Goal: Navigation & Orientation: Find specific page/section

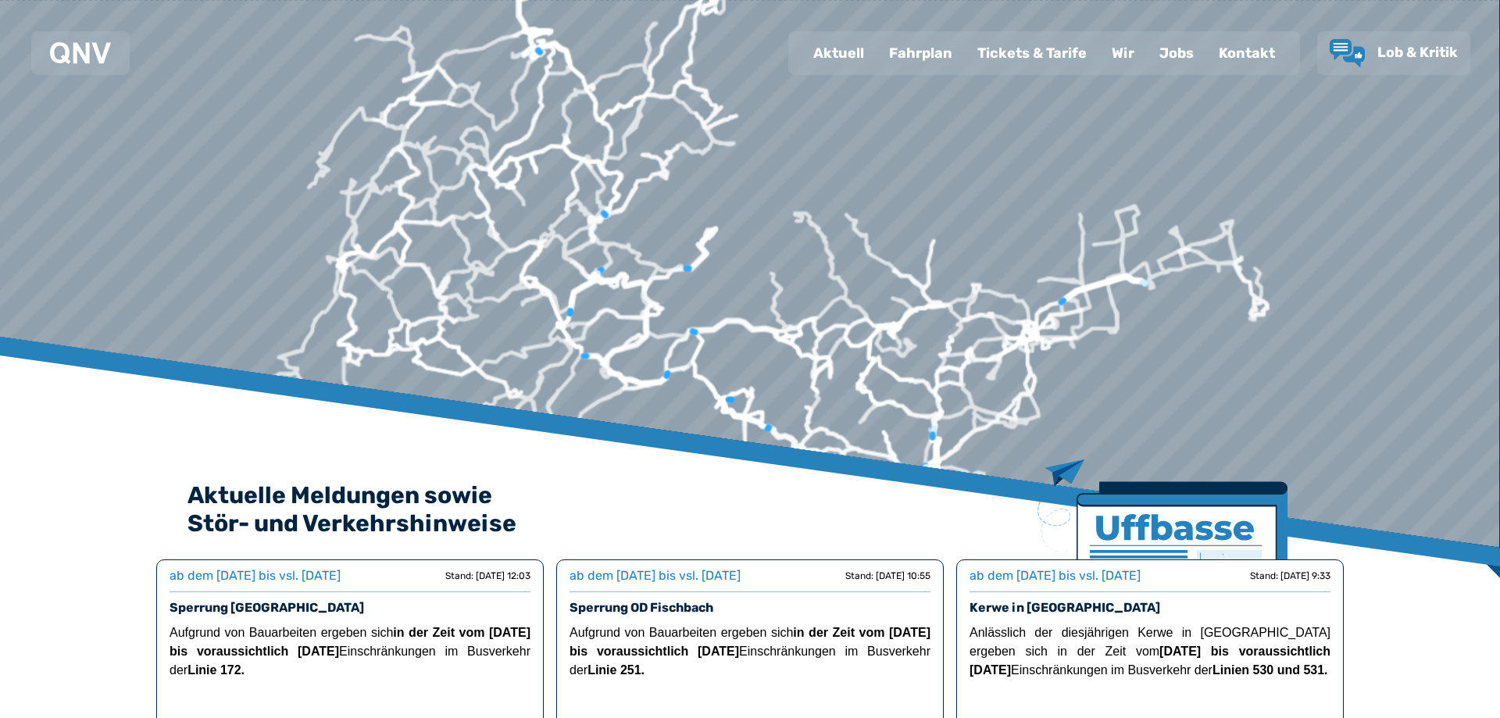
click at [924, 57] on div "Fahrplan" at bounding box center [921, 53] width 88 height 41
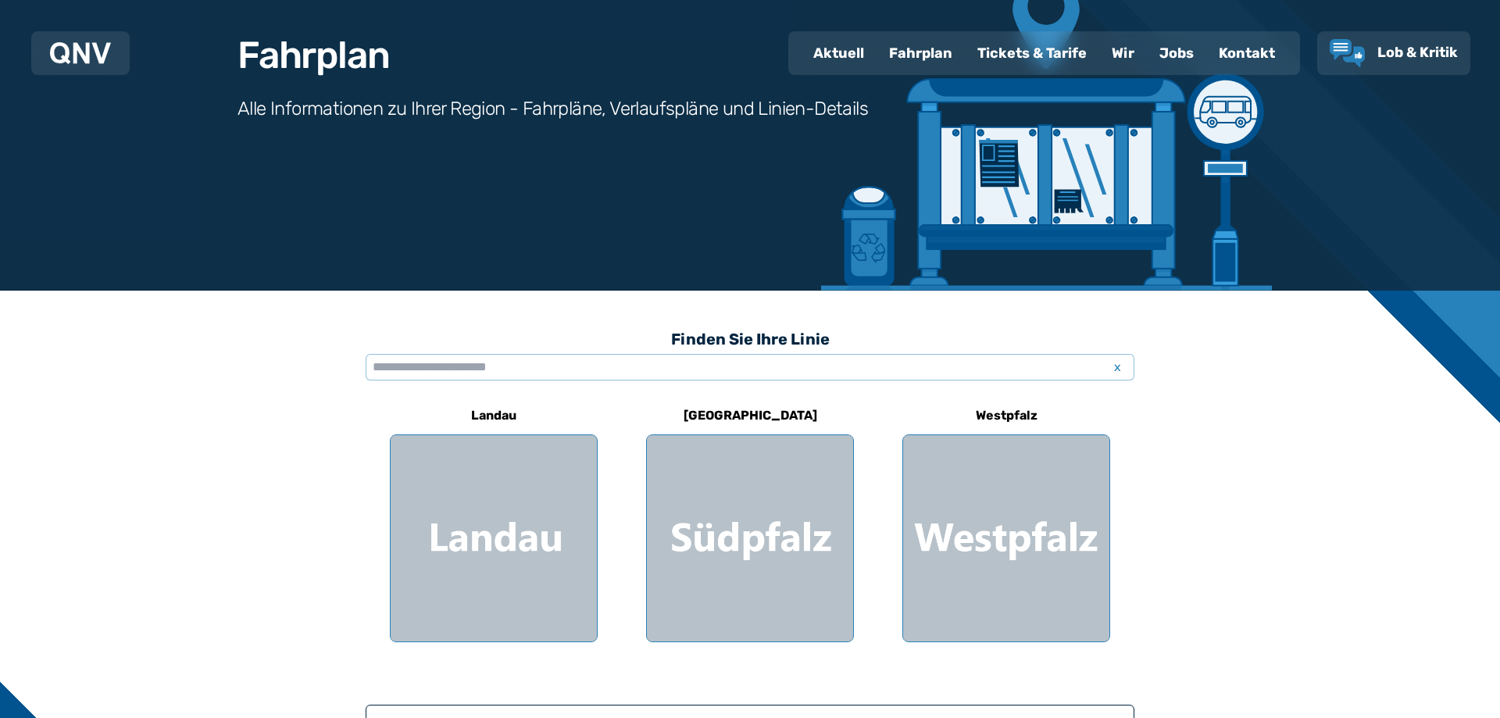
scroll to position [356, 0]
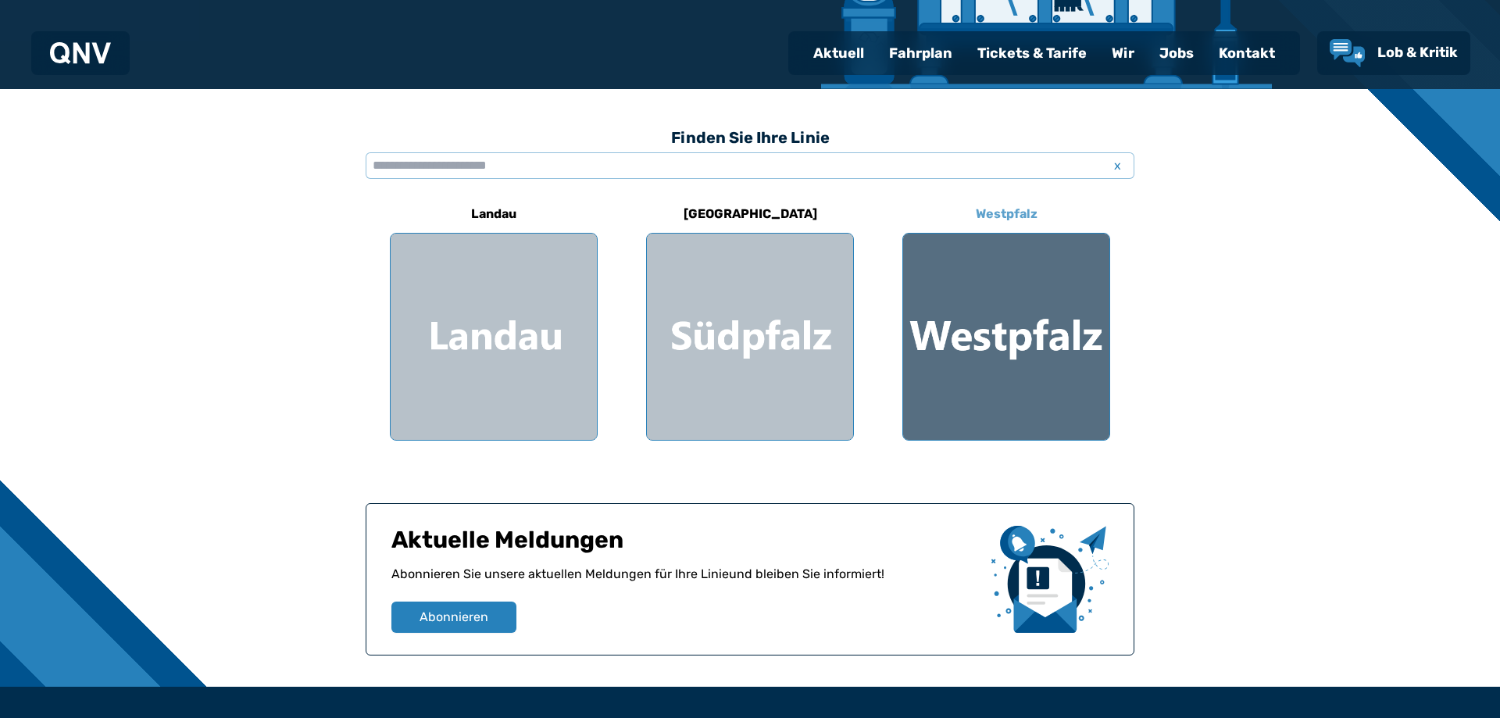
click at [1043, 334] on div at bounding box center [1006, 337] width 206 height 206
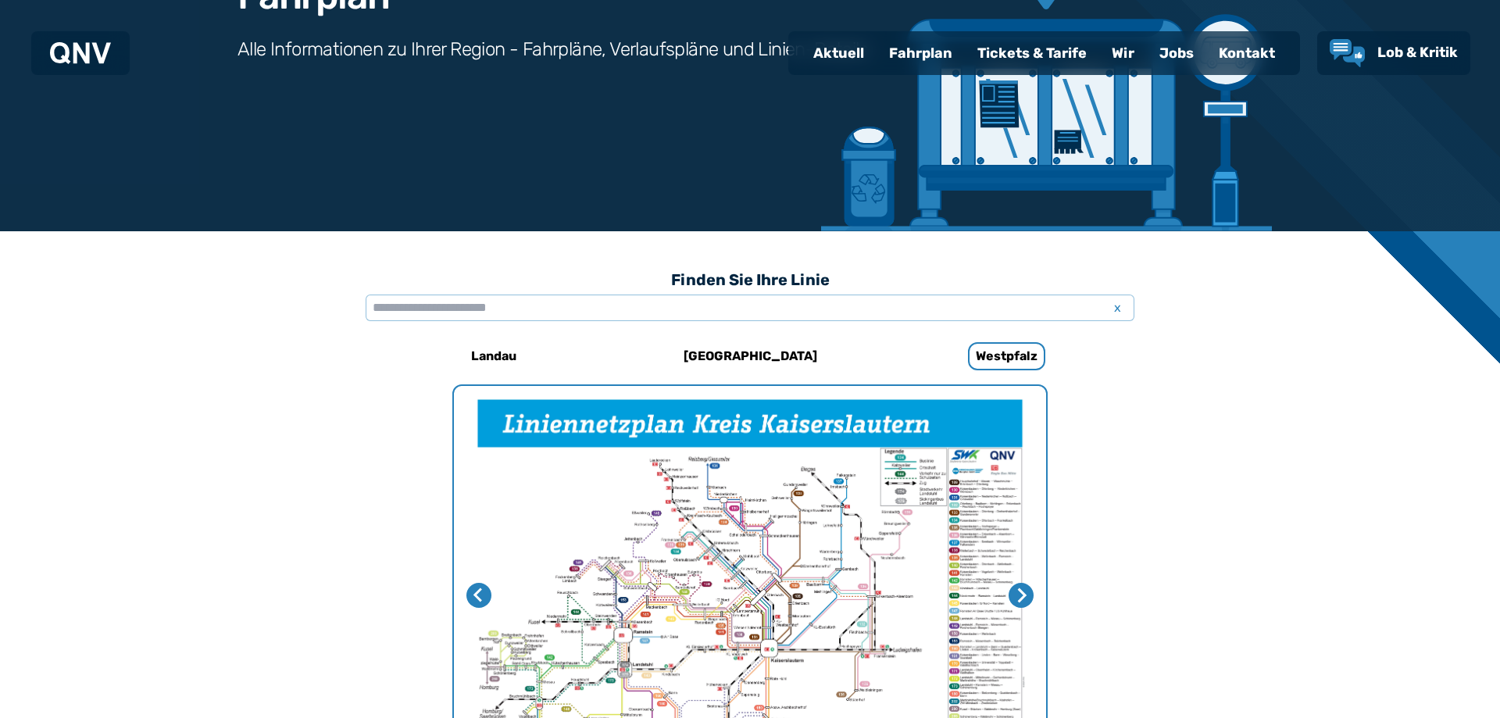
scroll to position [481, 0]
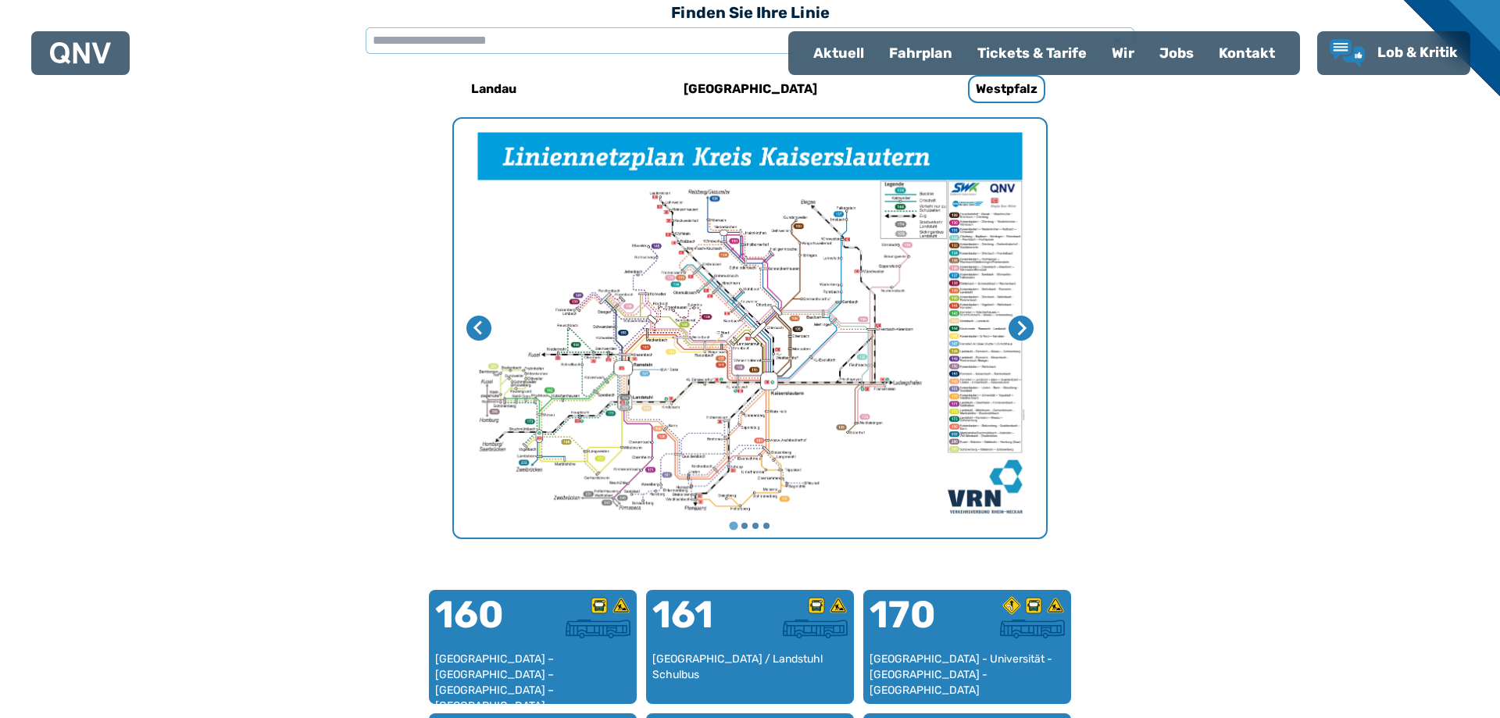
click at [733, 271] on img "1 von 4" at bounding box center [750, 328] width 592 height 419
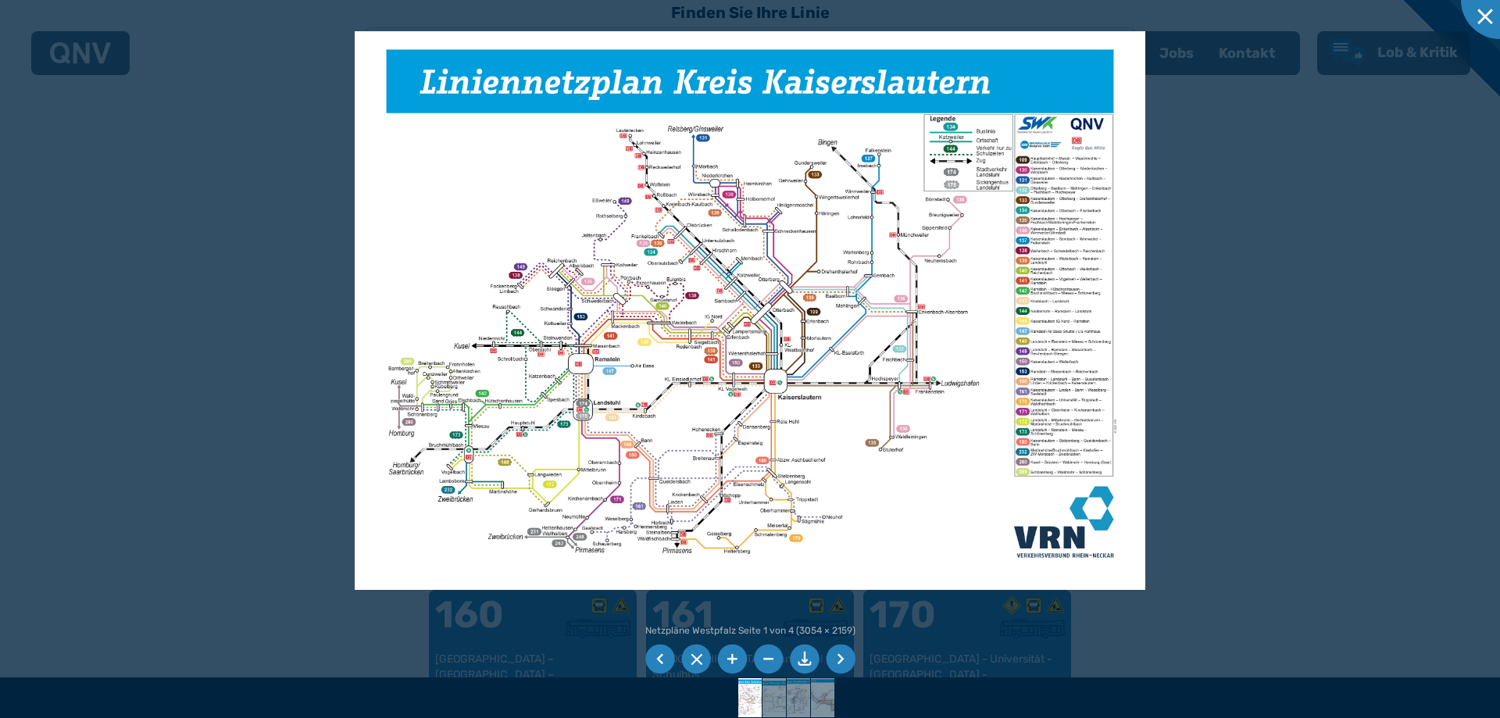
click at [1260, 230] on div at bounding box center [750, 359] width 1500 height 718
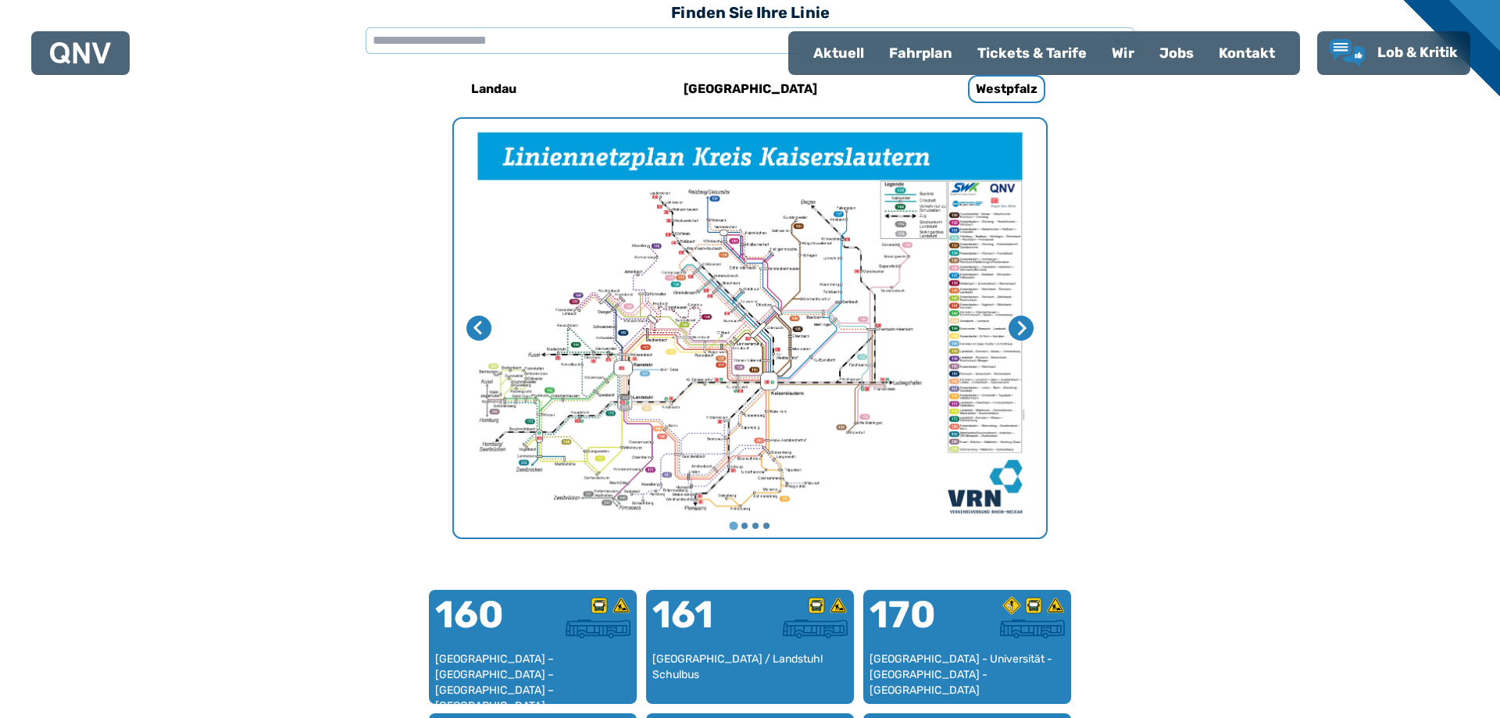
scroll to position [356, 0]
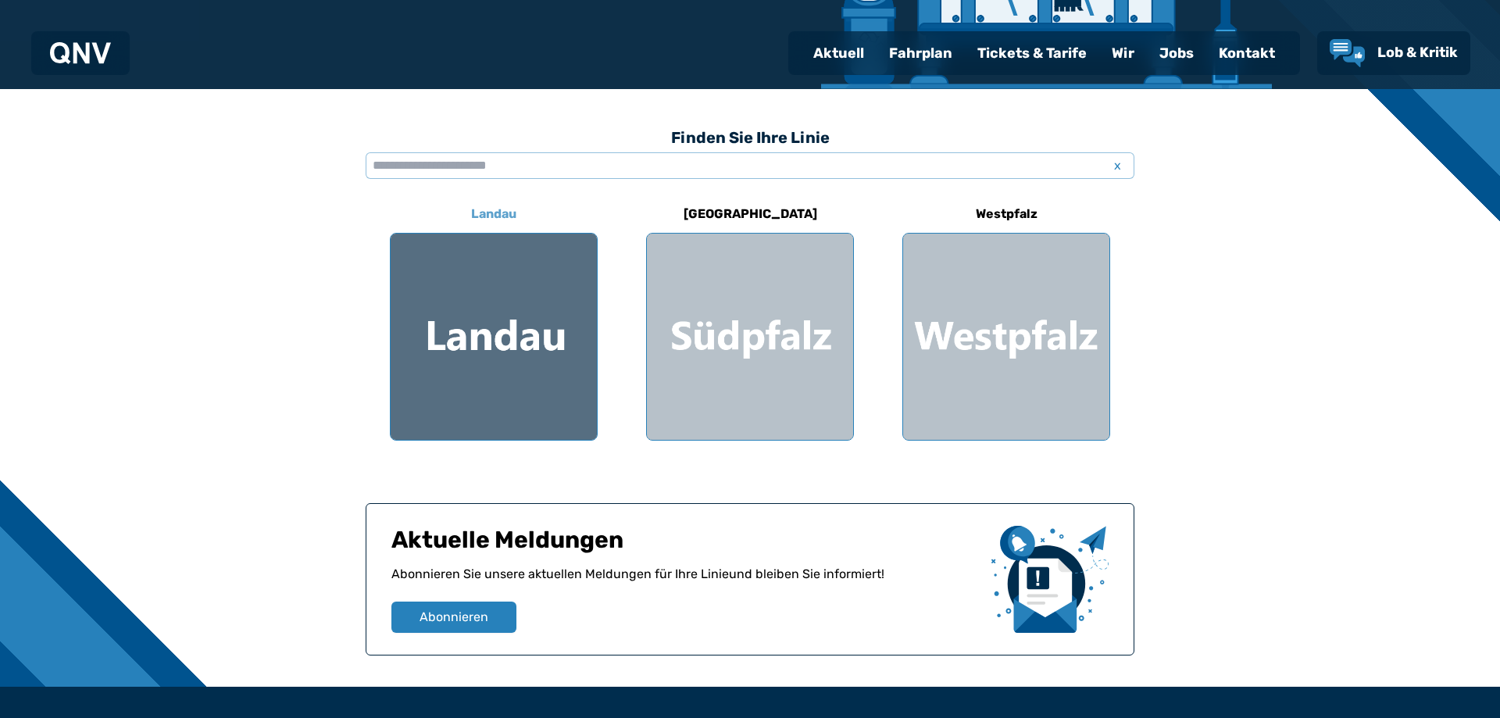
click at [467, 334] on div at bounding box center [494, 337] width 206 height 206
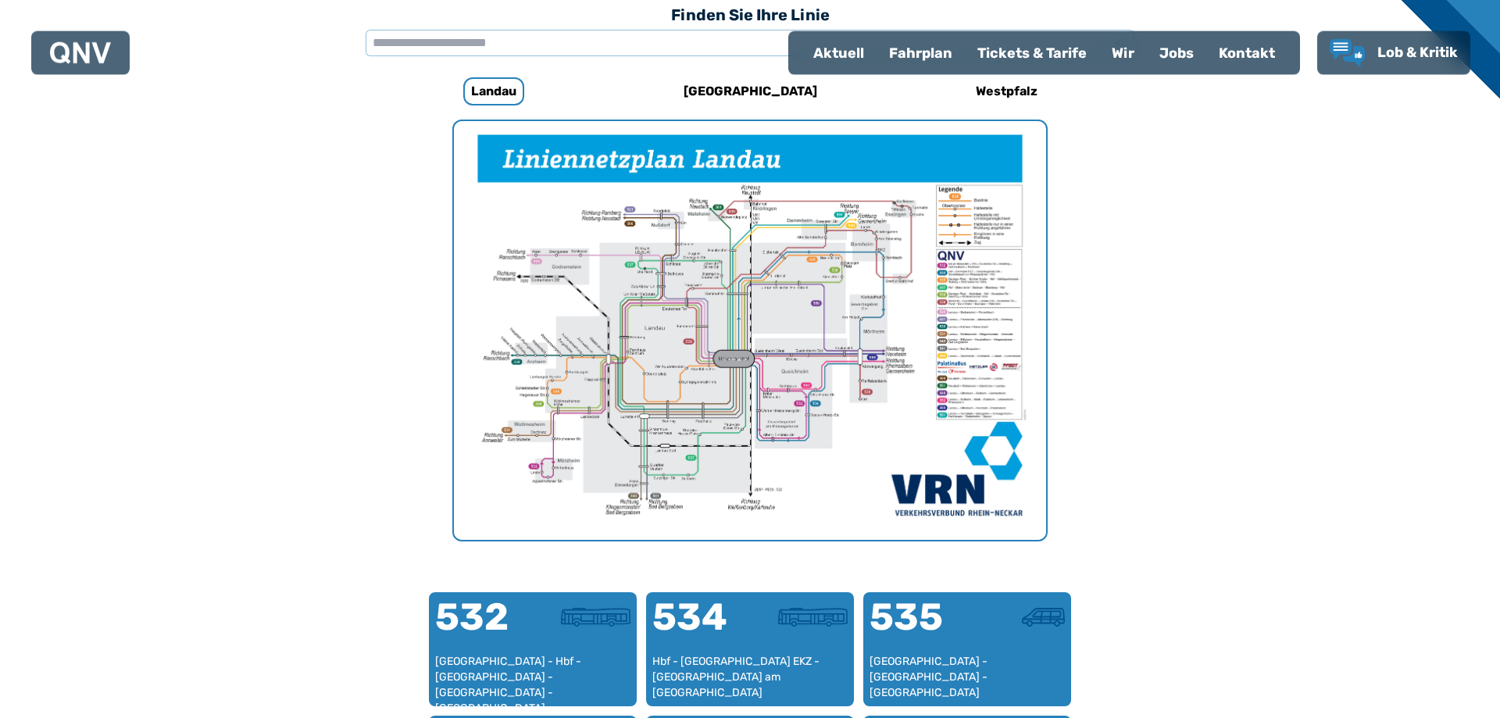
scroll to position [481, 0]
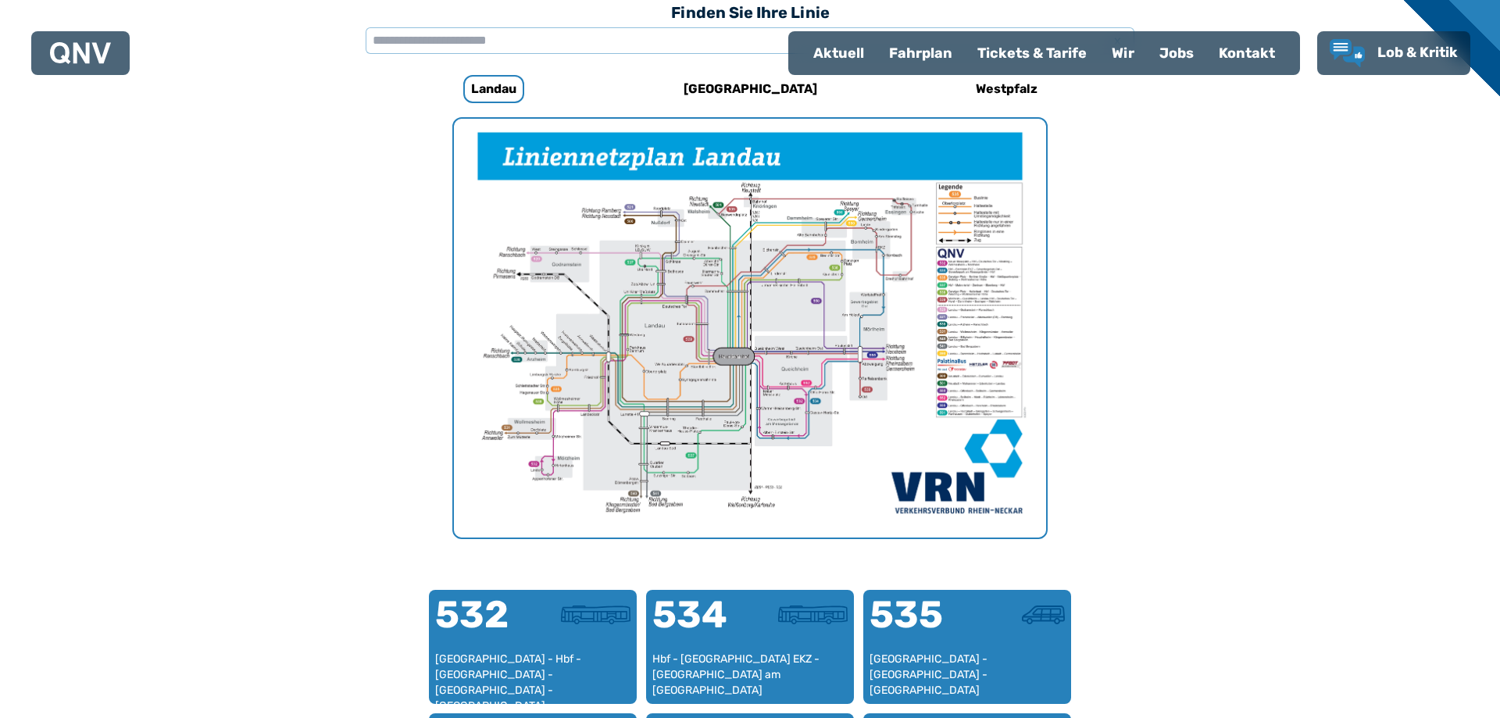
click at [738, 413] on img "1 von 1" at bounding box center [750, 328] width 592 height 419
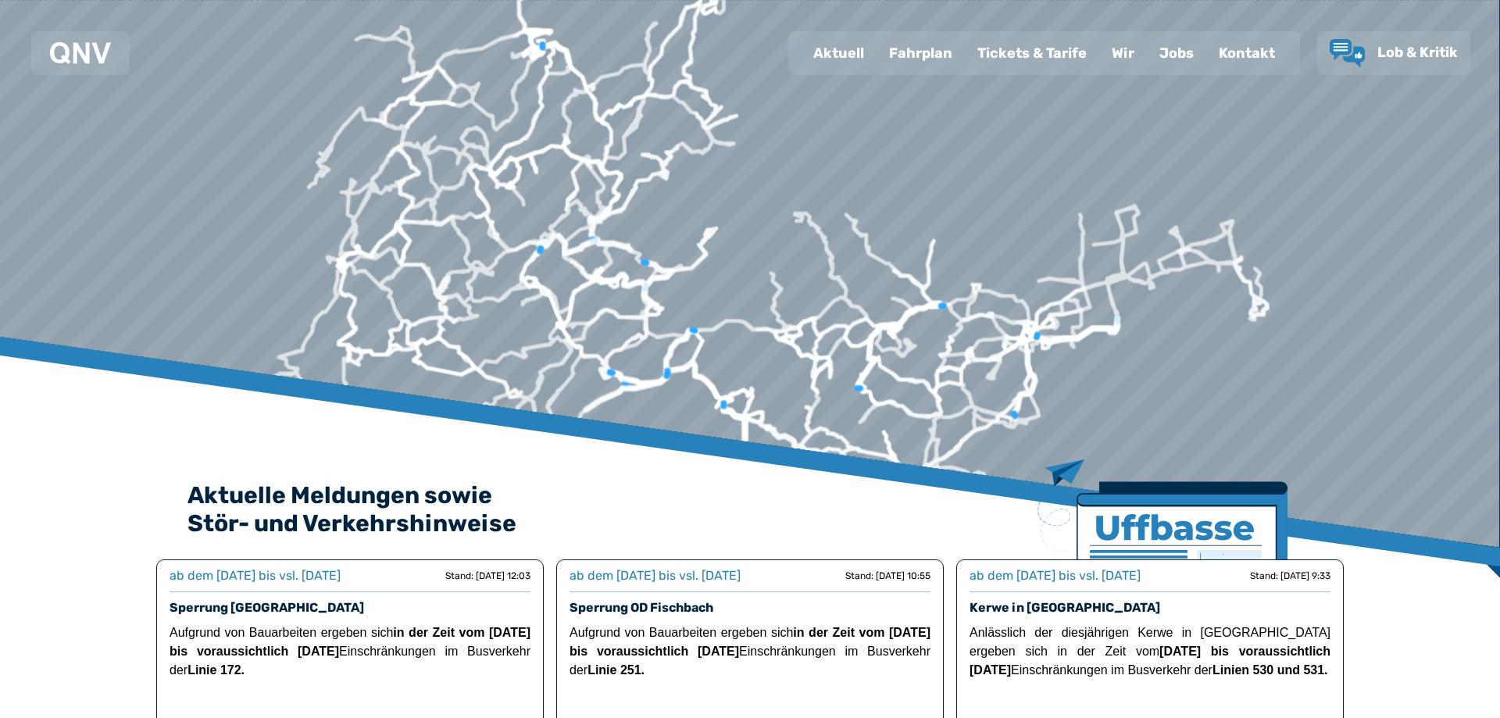
click at [924, 58] on div "Fahrplan" at bounding box center [921, 53] width 88 height 41
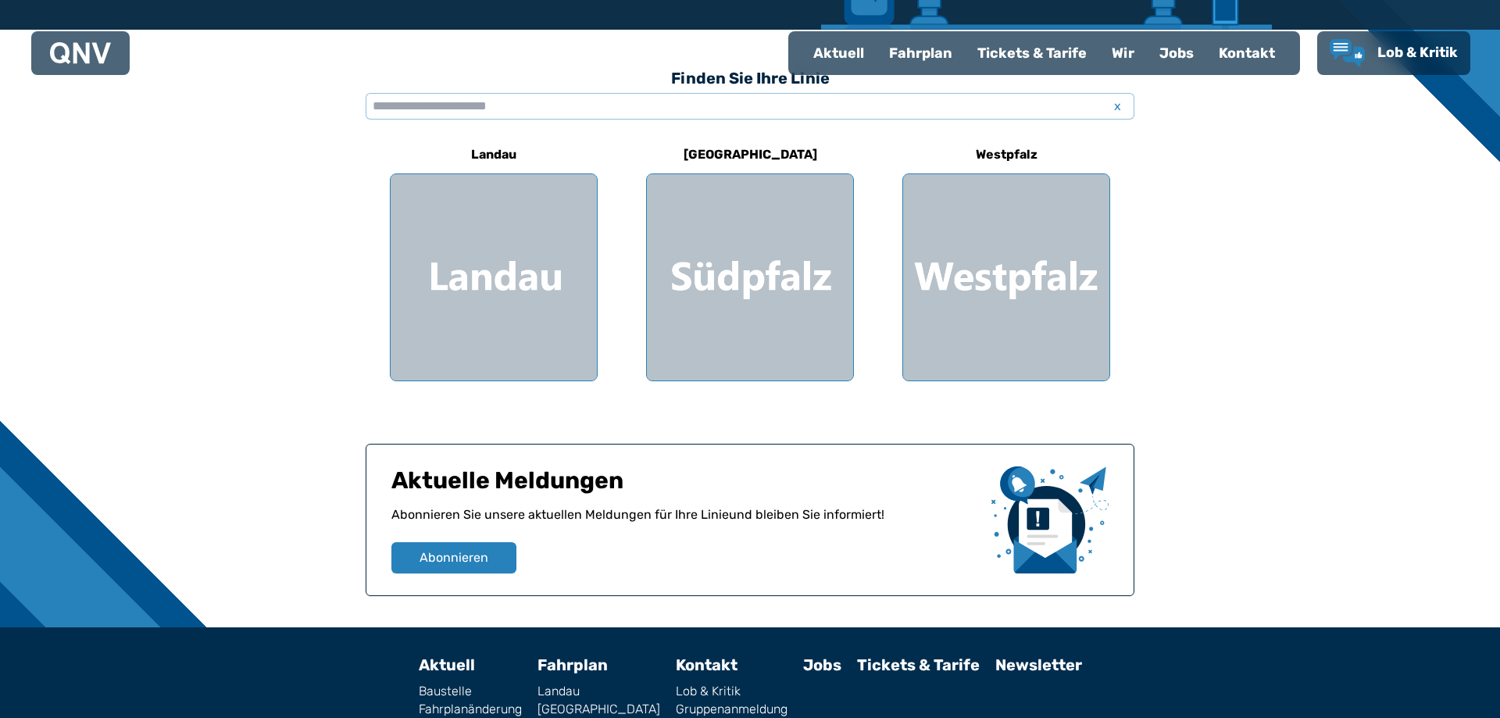
scroll to position [344, 0]
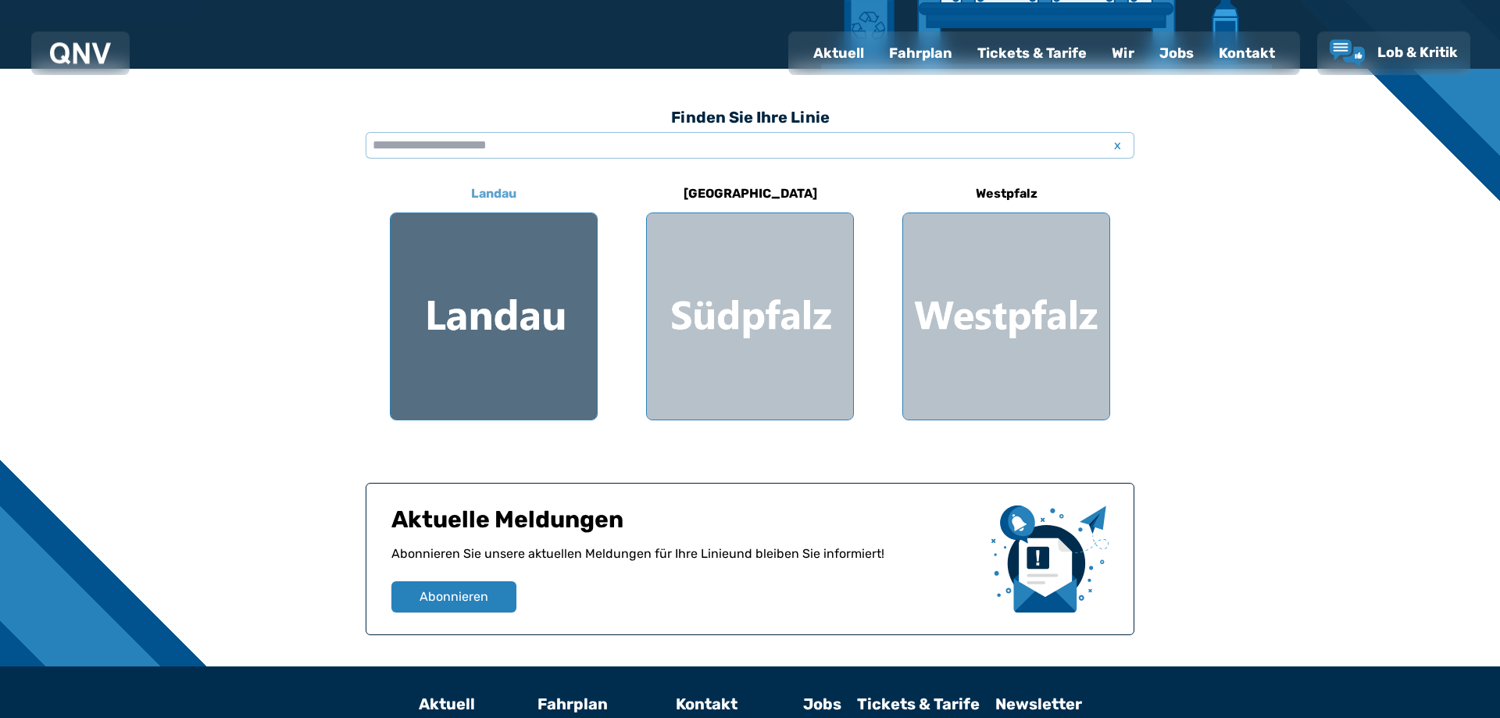
scroll to position [166, 0]
